Goal: Transaction & Acquisition: Purchase product/service

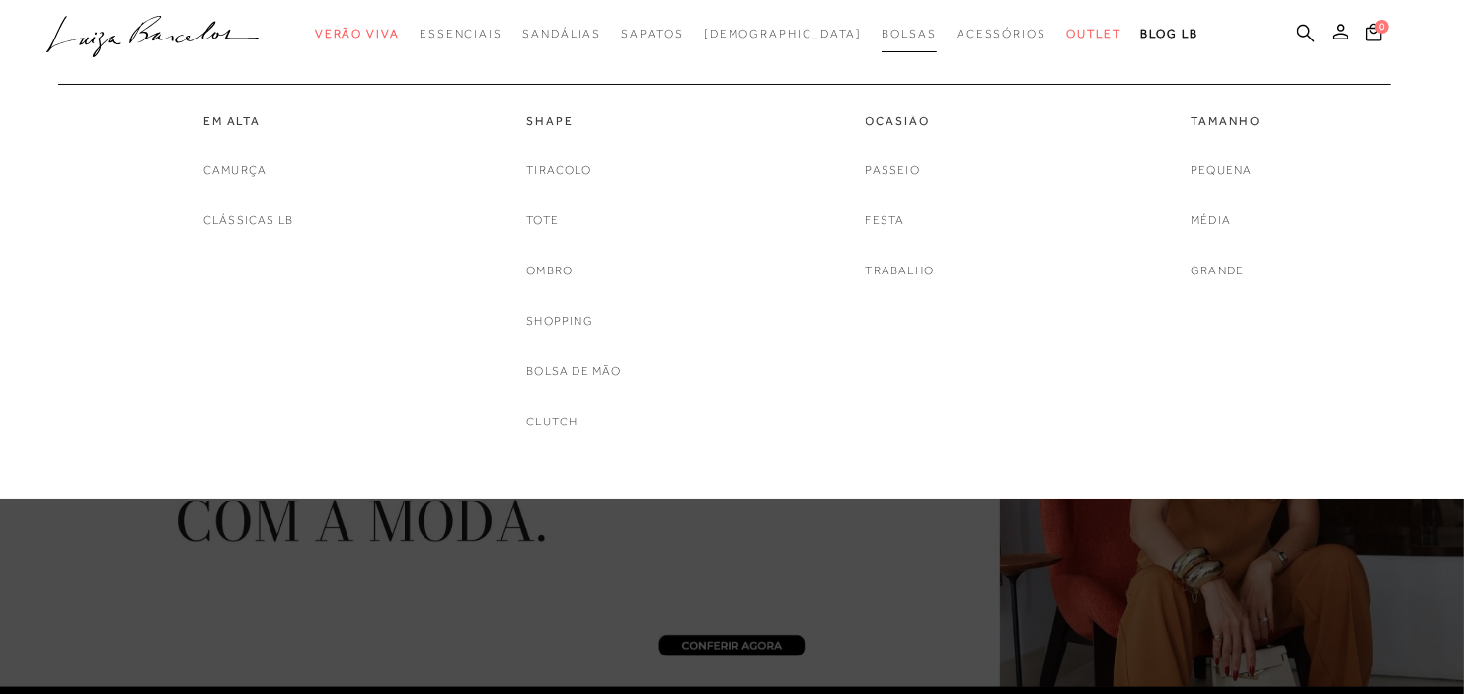
click at [881, 38] on span "Bolsas" at bounding box center [908, 34] width 55 height 14
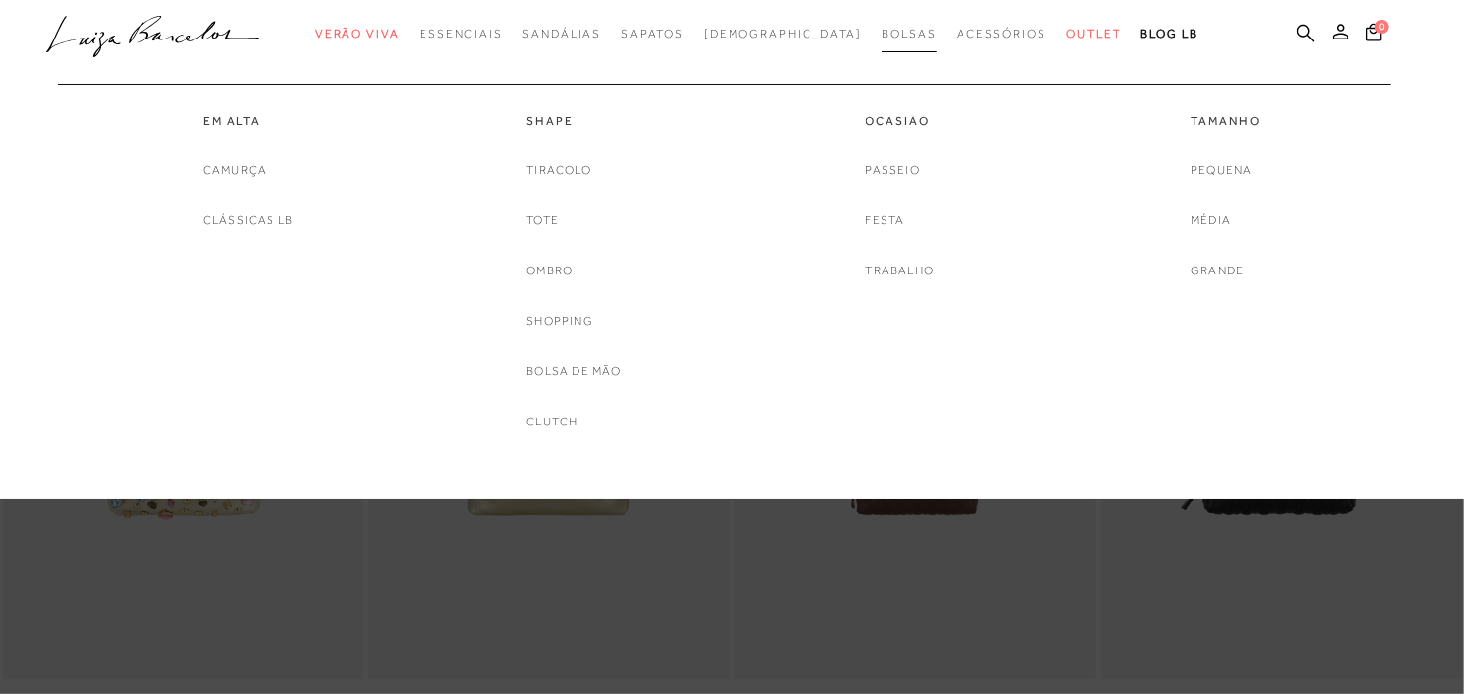
click at [881, 33] on span "Bolsas" at bounding box center [908, 34] width 55 height 14
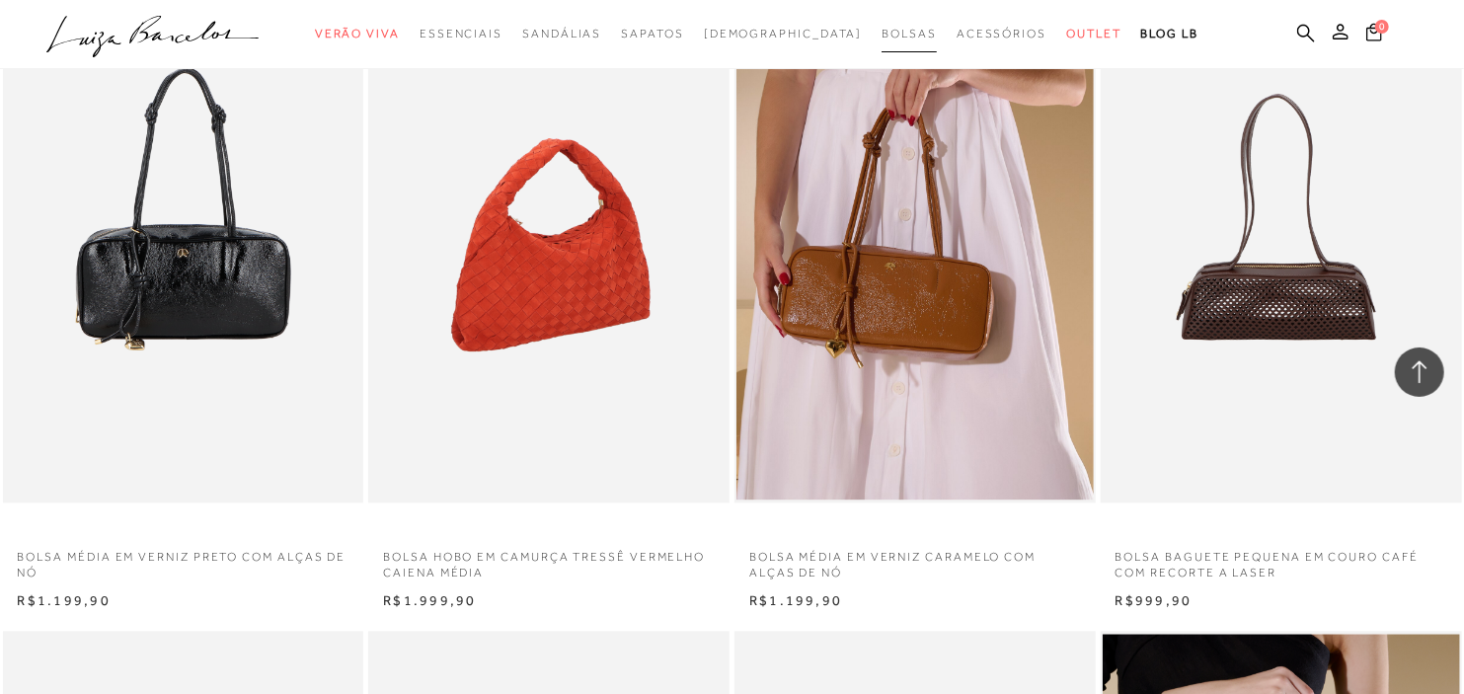
scroll to position [2303, 0]
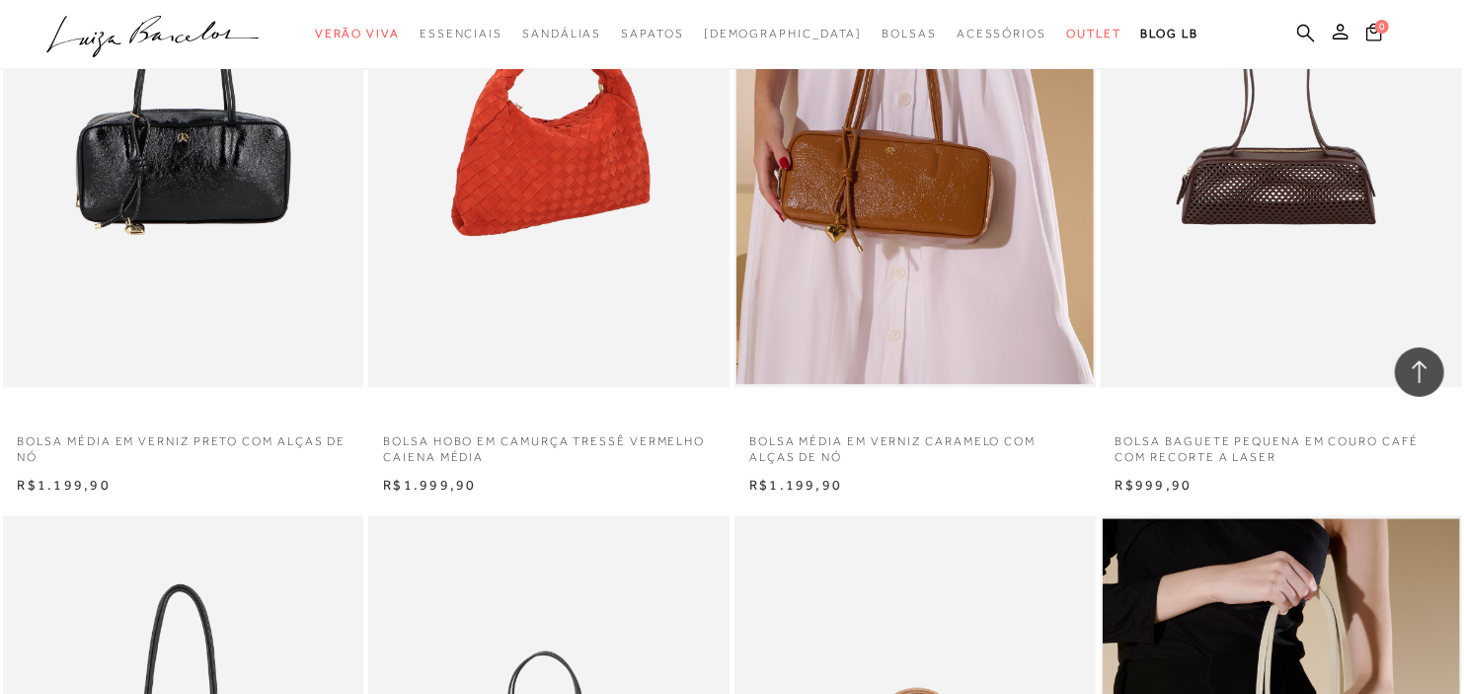
click at [585, 184] on img at bounding box center [549, 116] width 359 height 542
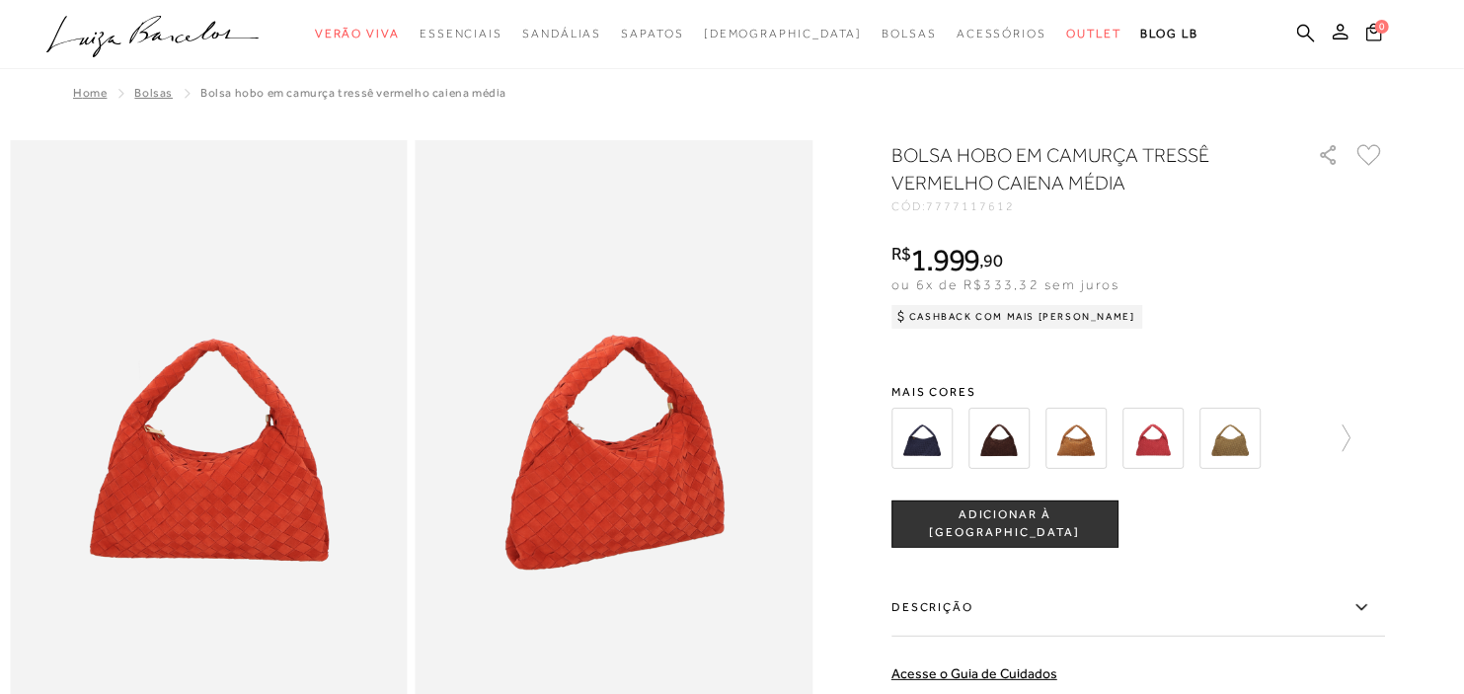
click at [1247, 441] on img at bounding box center [1229, 438] width 61 height 61
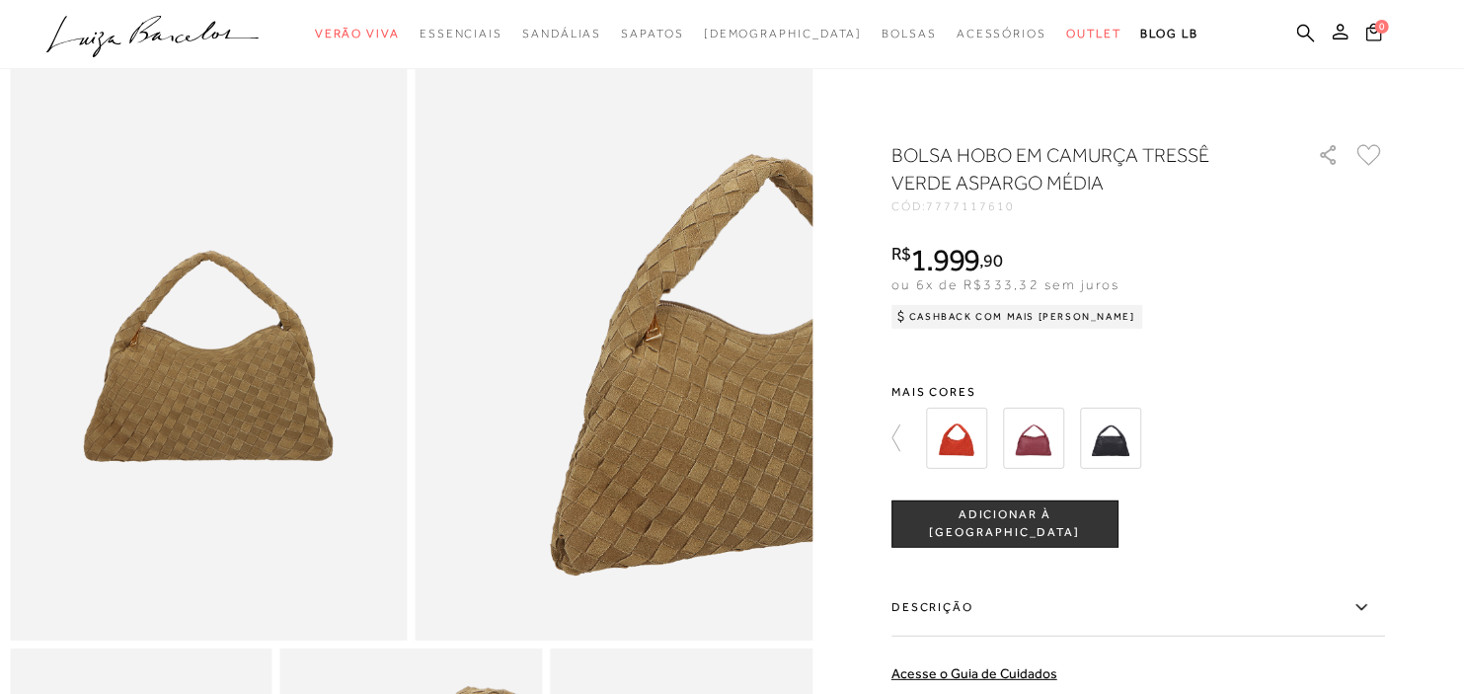
scroll to position [219, 0]
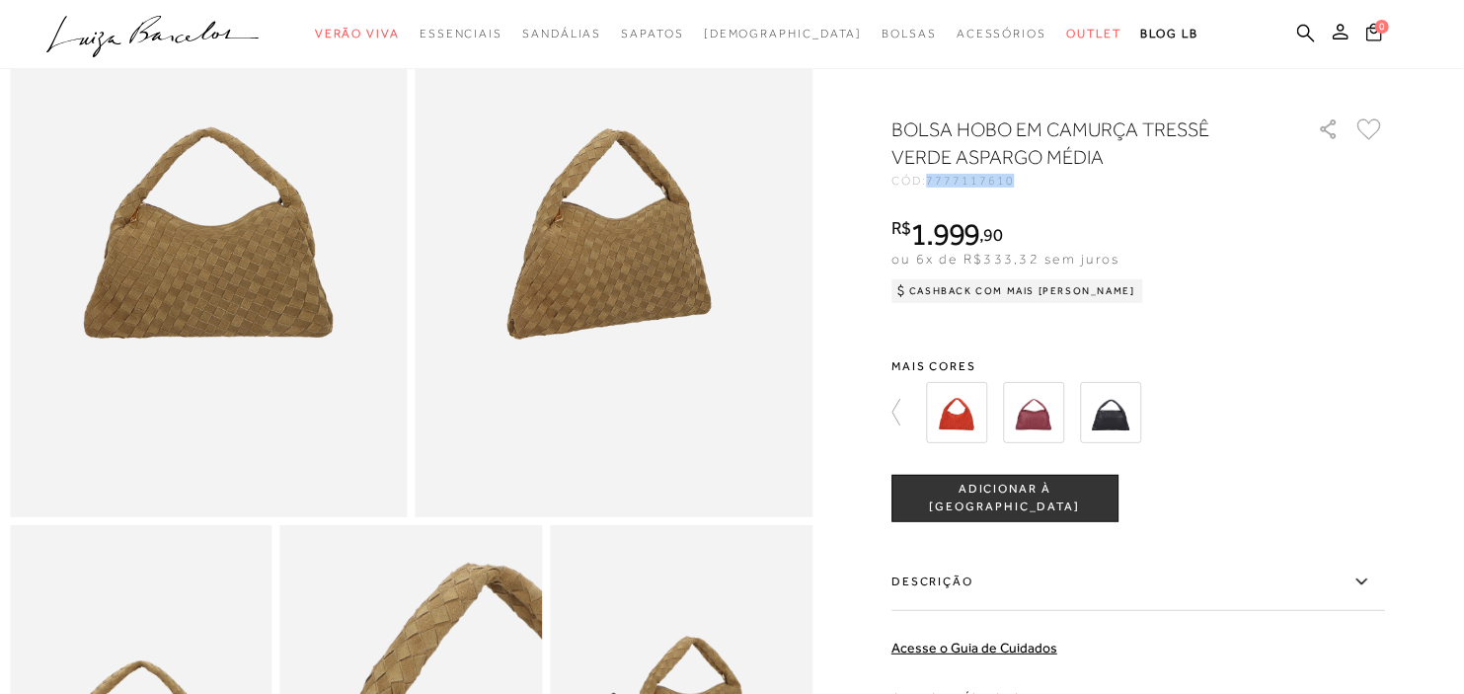
drag, startPoint x: 909, startPoint y: 198, endPoint x: 1113, endPoint y: 212, distance: 204.8
click at [1113, 212] on div "BOLSA HOBO EM CAMURÇA TRESSÊ VERDE ASPARGO MÉDIA CÓD: 7777117610 × É necessário…" at bounding box center [1138, 516] width 494 height 802
click at [899, 426] on icon at bounding box center [905, 413] width 28 height 28
click at [895, 436] on div at bounding box center [732, 419] width 1444 height 997
click at [900, 426] on icon at bounding box center [905, 413] width 28 height 28
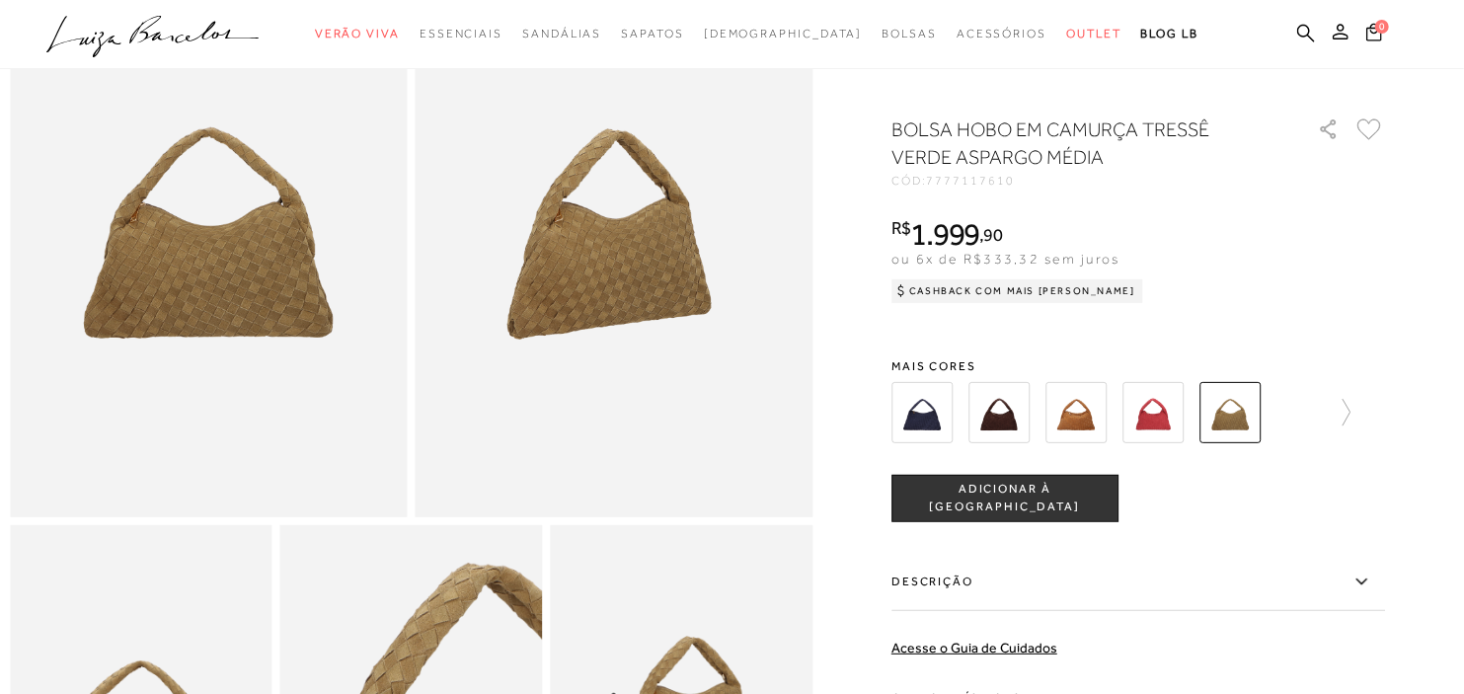
click at [900, 429] on img at bounding box center [921, 412] width 61 height 61
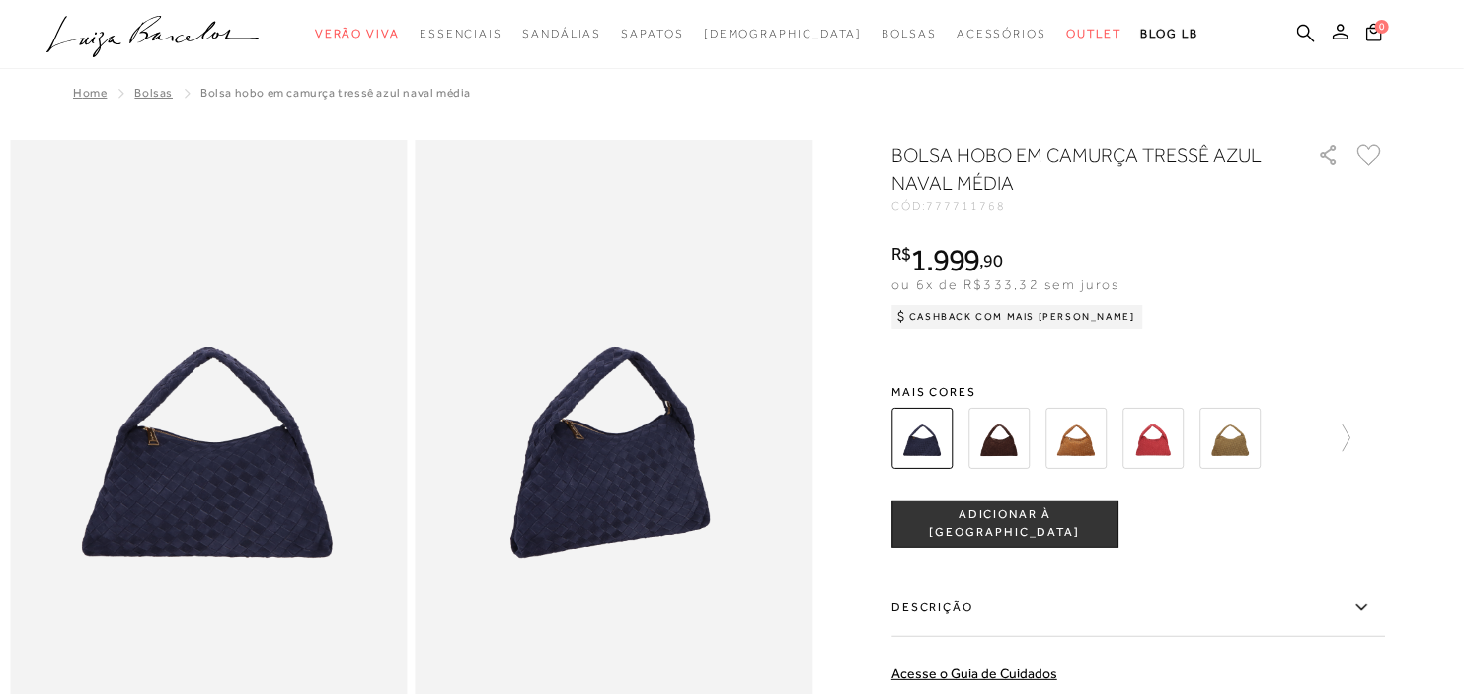
click at [1240, 448] on img at bounding box center [1229, 438] width 61 height 61
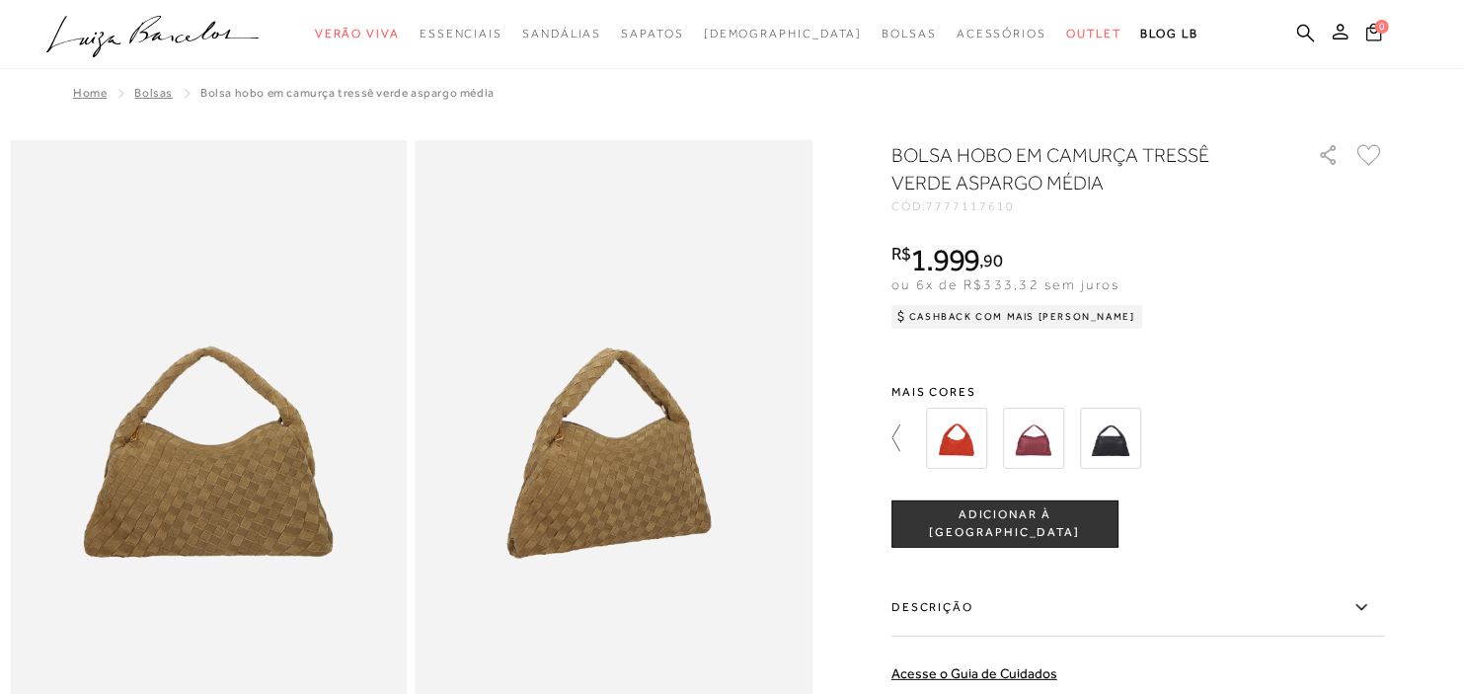
click at [904, 439] on icon at bounding box center [905, 438] width 28 height 28
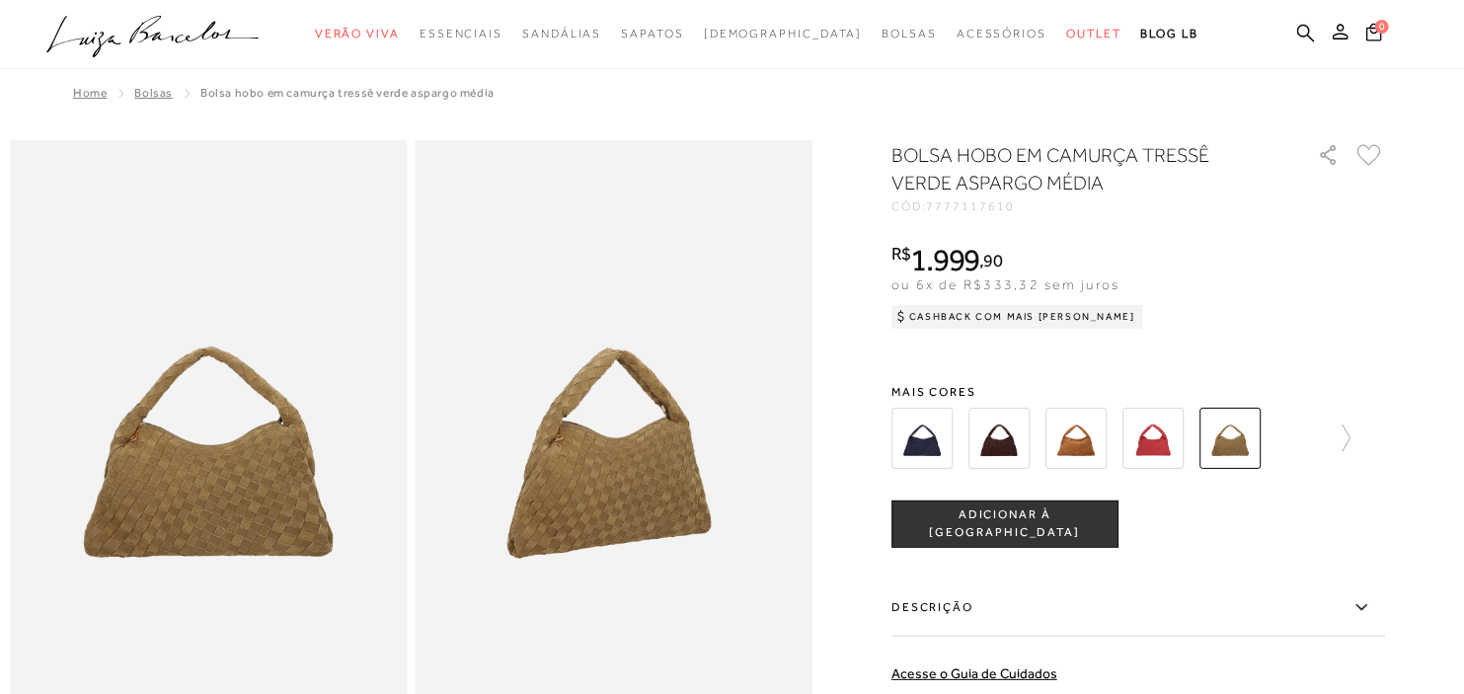
click at [1237, 439] on img at bounding box center [1229, 438] width 61 height 61
click at [1350, 432] on icon at bounding box center [1337, 438] width 28 height 28
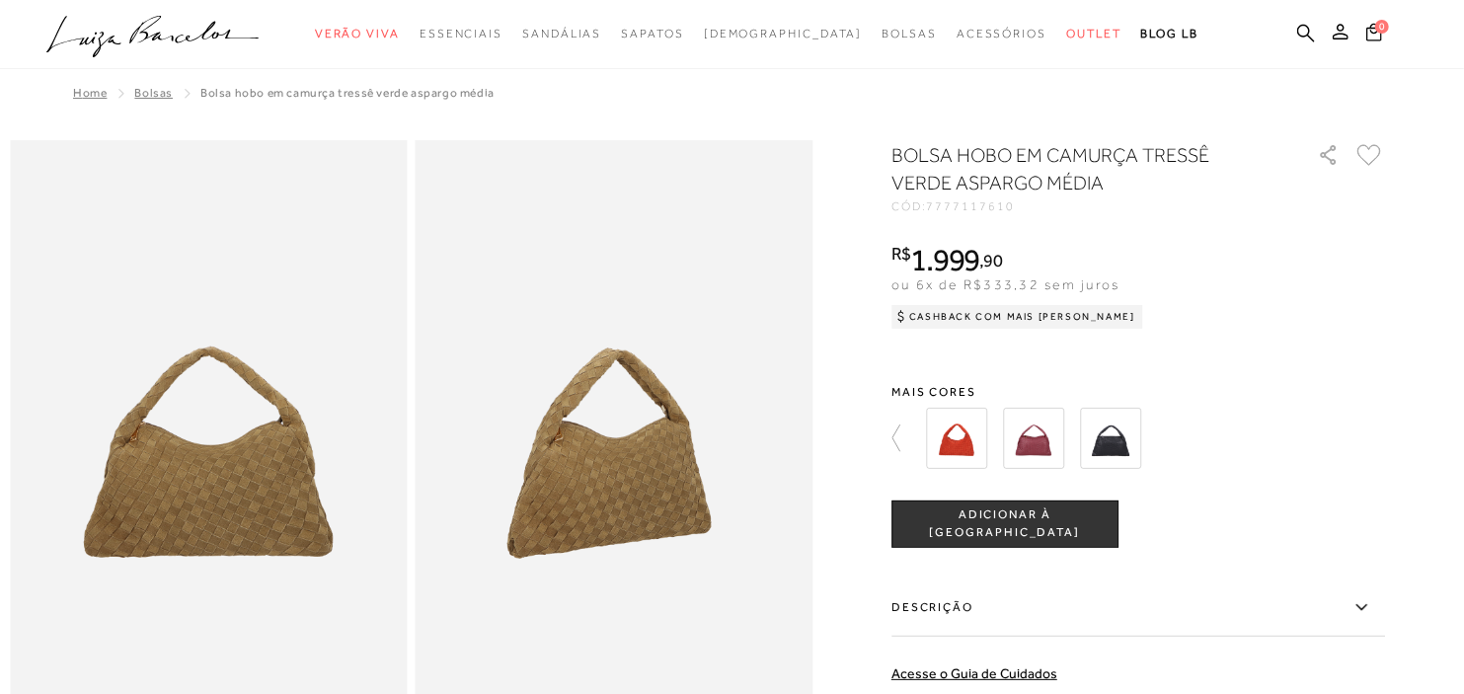
click at [895, 435] on div at bounding box center [732, 638] width 1444 height 997
click at [900, 437] on icon at bounding box center [896, 437] width 8 height 27
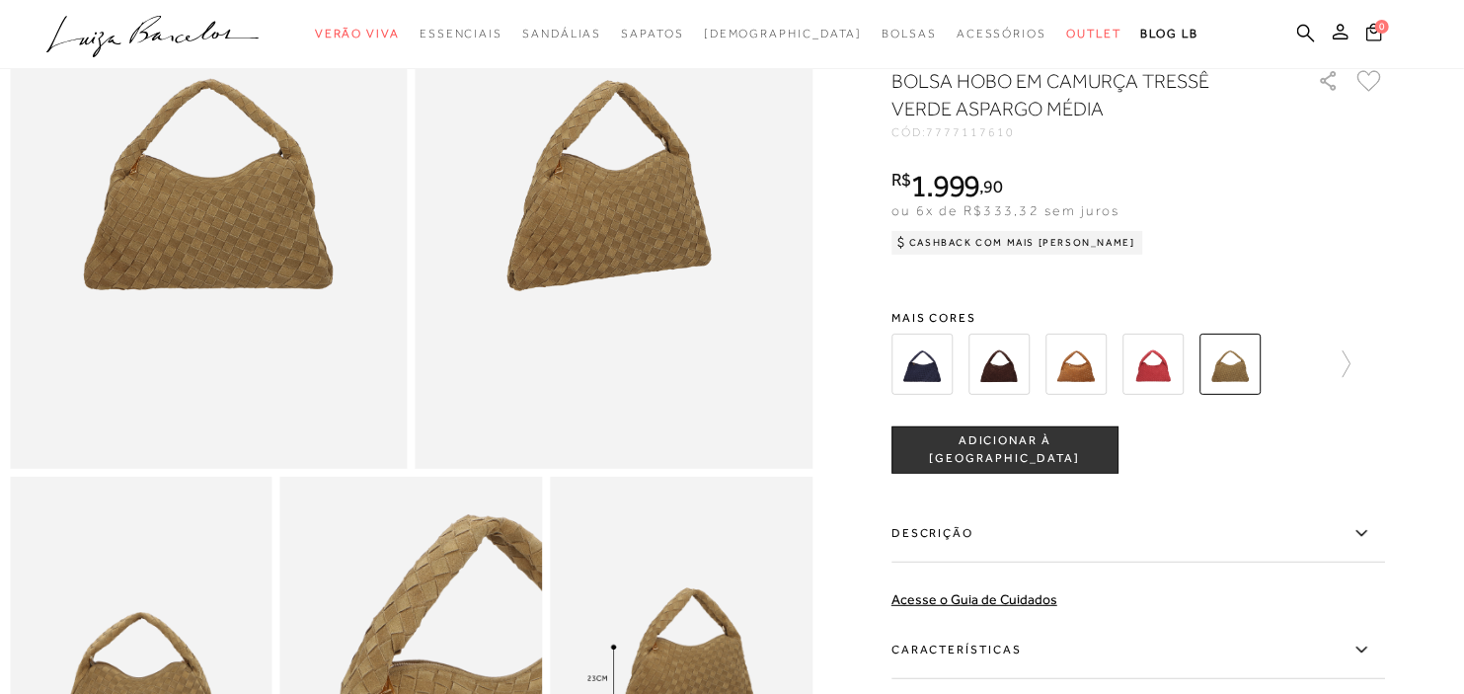
scroll to position [110, 0]
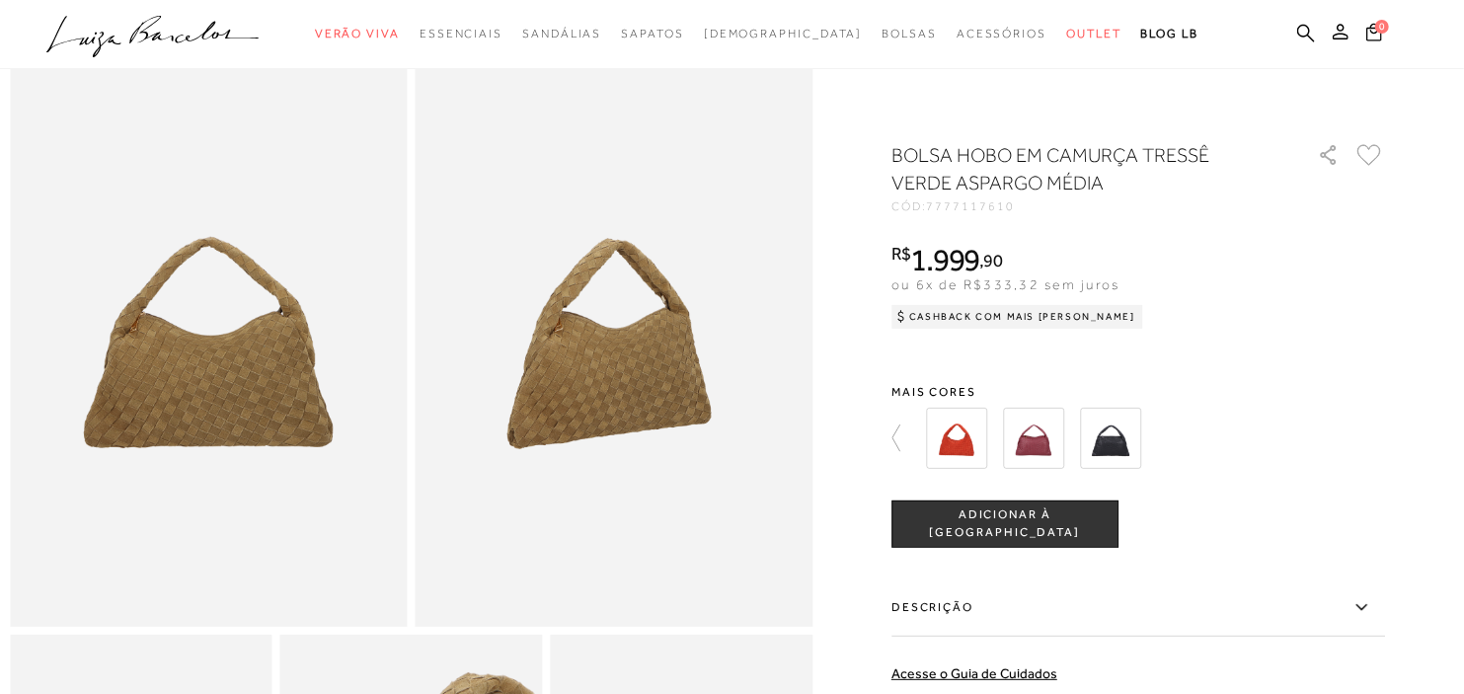
drag, startPoint x: 934, startPoint y: 207, endPoint x: 1037, endPoint y: 204, distance: 103.7
click at [1037, 204] on div "CÓD: 7777117610" at bounding box center [1088, 206] width 395 height 12
